Goal: Find contact information: Find contact information

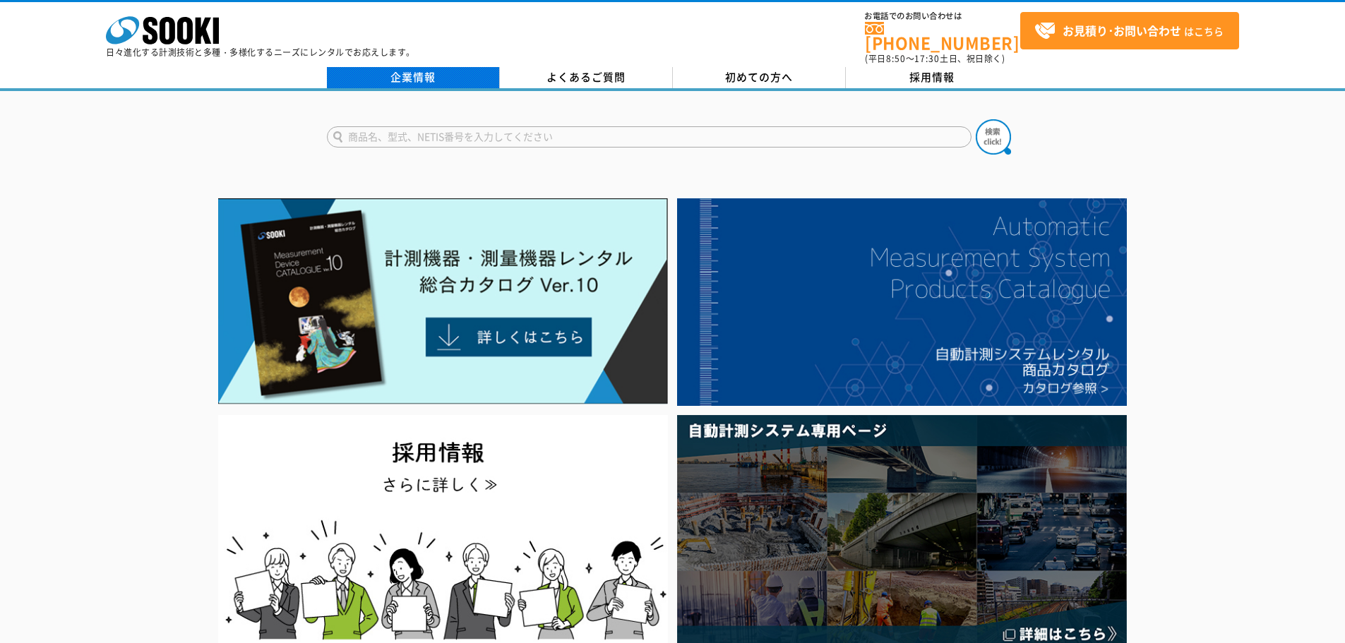
click at [439, 70] on link "企業情報" at bounding box center [413, 77] width 173 height 21
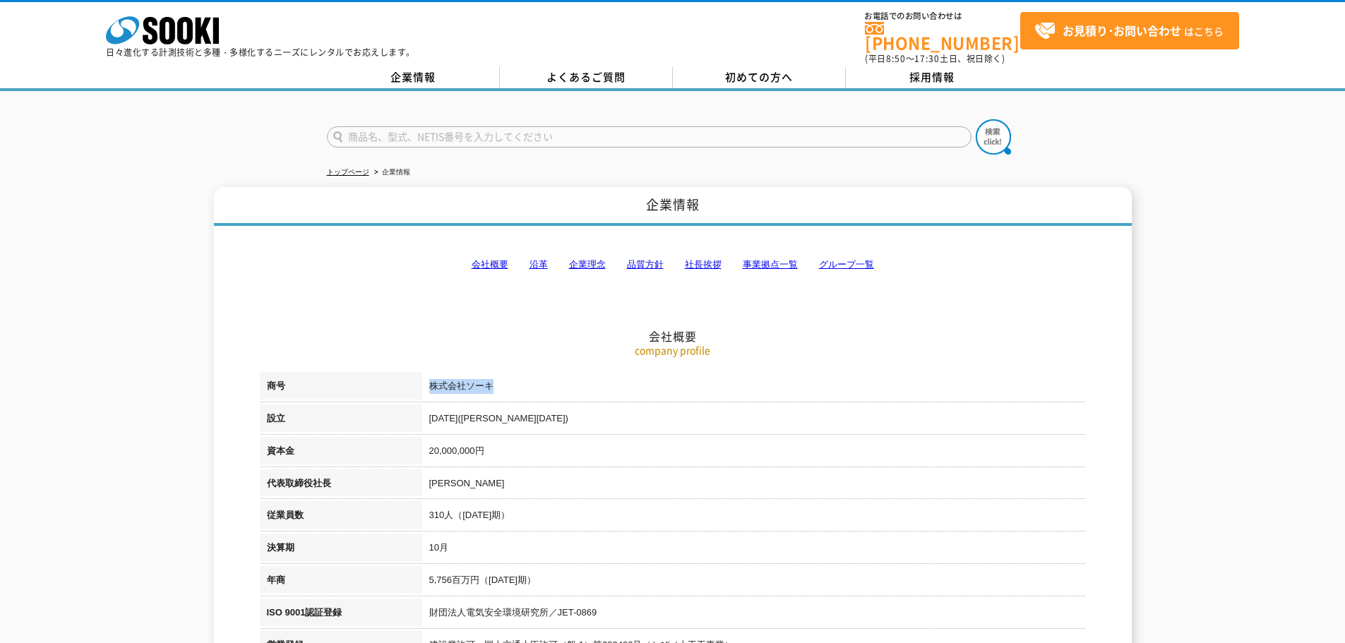
drag, startPoint x: 433, startPoint y: 376, endPoint x: 511, endPoint y: 380, distance: 78.4
click at [511, 380] on td "株式会社ソーキ" at bounding box center [754, 388] width 664 height 32
copy td "株式会社ソーキ"
